Goal: Task Accomplishment & Management: Complete application form

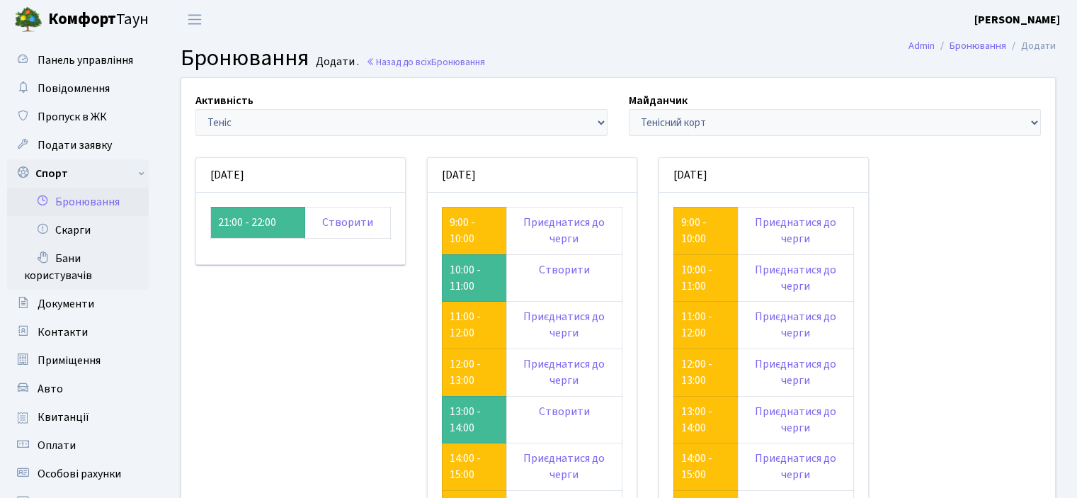
scroll to position [213, 0]
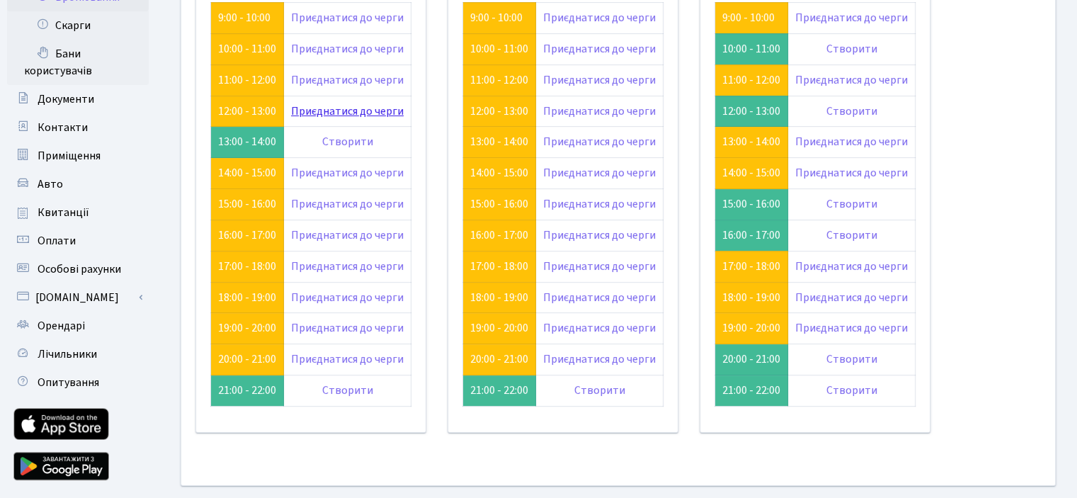
scroll to position [204, 0]
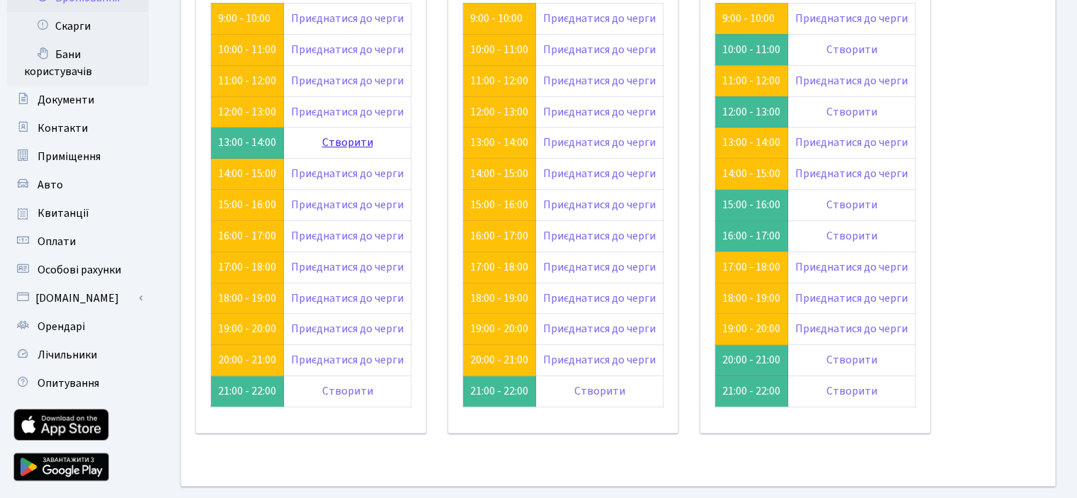
click at [334, 141] on link "Створити" at bounding box center [347, 143] width 51 height 16
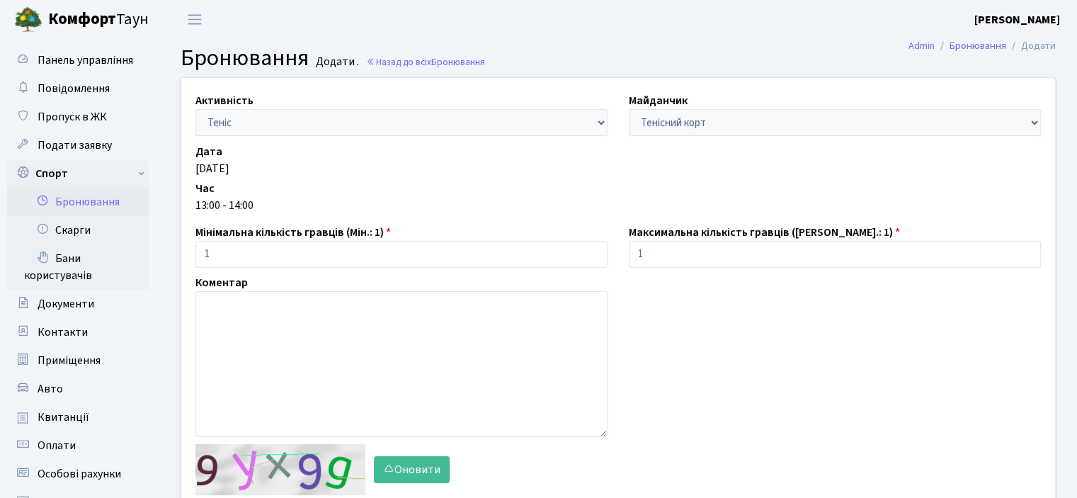
scroll to position [213, 0]
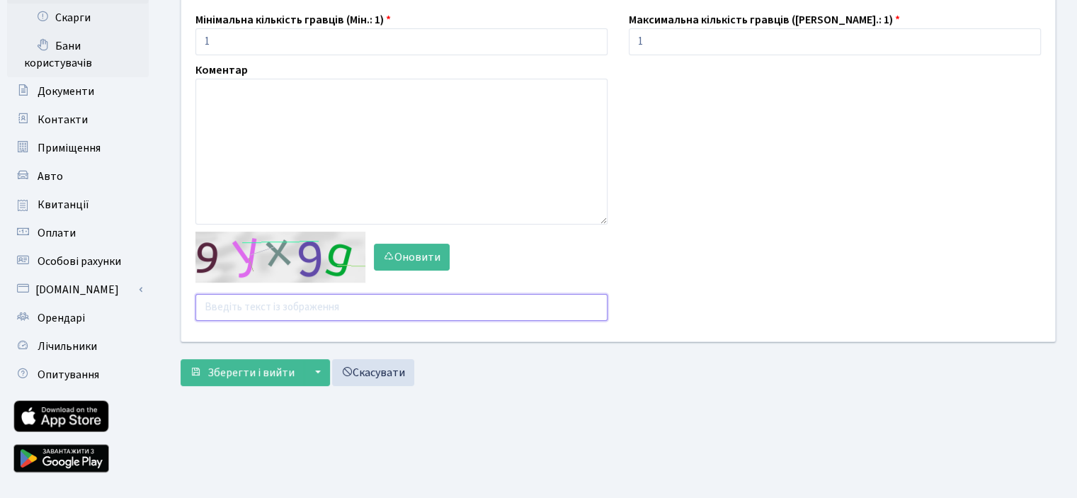
click at [298, 311] on input "text" at bounding box center [402, 307] width 412 height 27
type input "zeny4"
click at [272, 365] on span "Зберегти і вийти" at bounding box center [251, 373] width 87 height 16
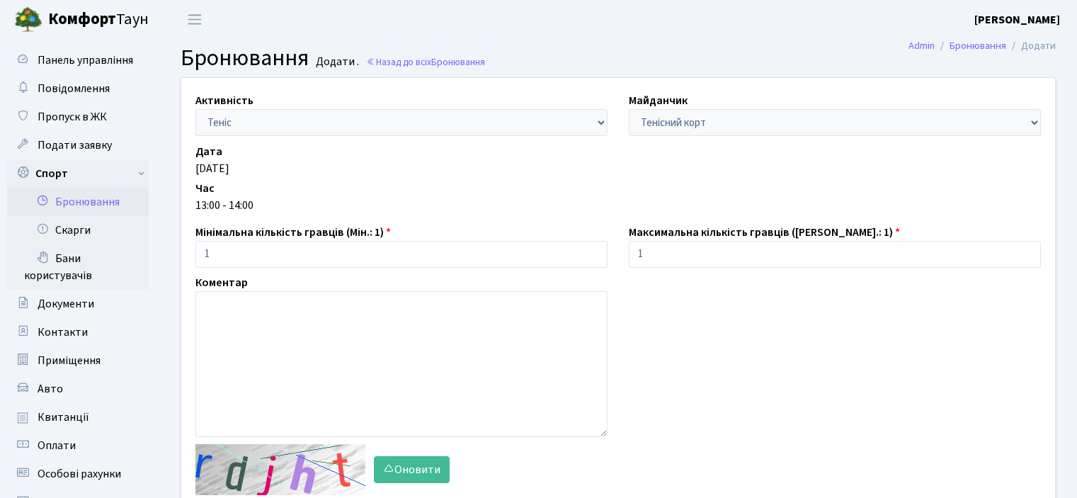
scroll to position [146, 0]
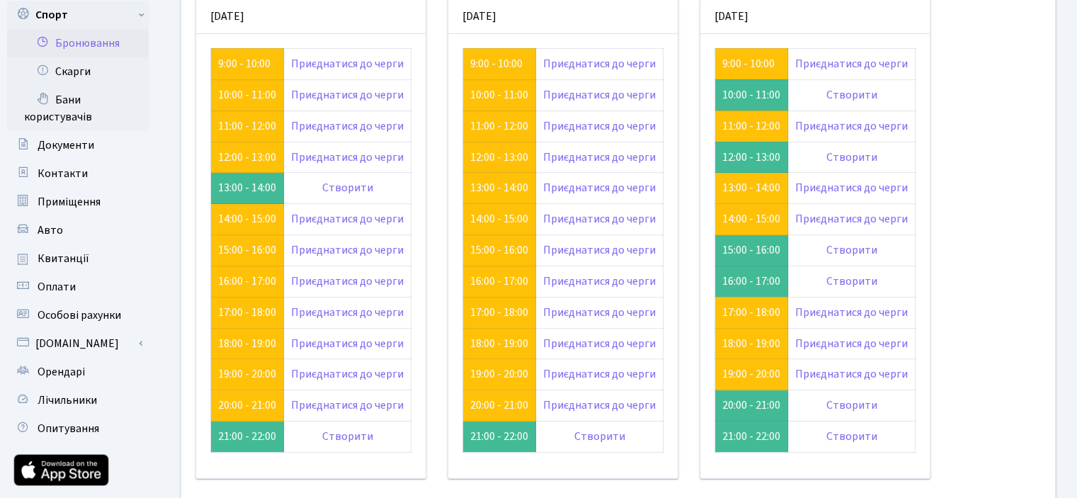
scroll to position [133, 0]
